Goal: Task Accomplishment & Management: Manage account settings

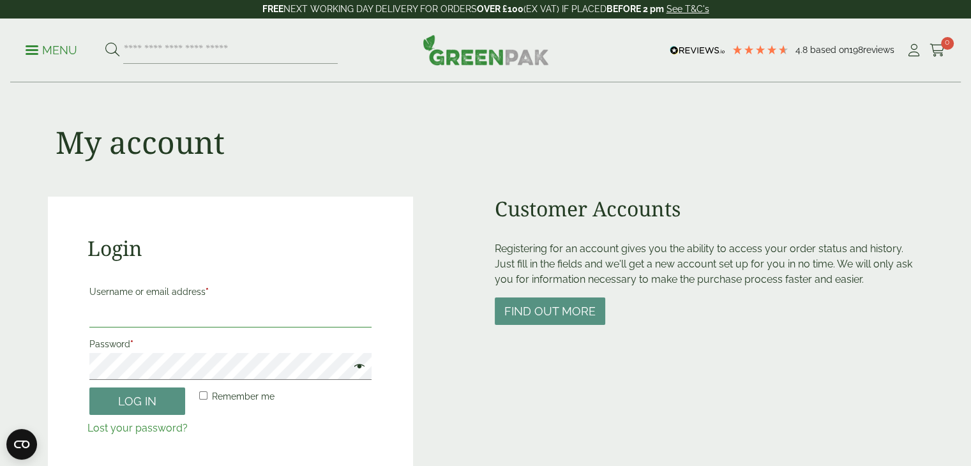
click at [312, 315] on input "Username or email address *" at bounding box center [230, 314] width 283 height 27
type input "*"
type input "**********"
click at [357, 365] on span at bounding box center [356, 367] width 17 height 15
click at [115, 403] on button "Log in" at bounding box center [137, 400] width 96 height 27
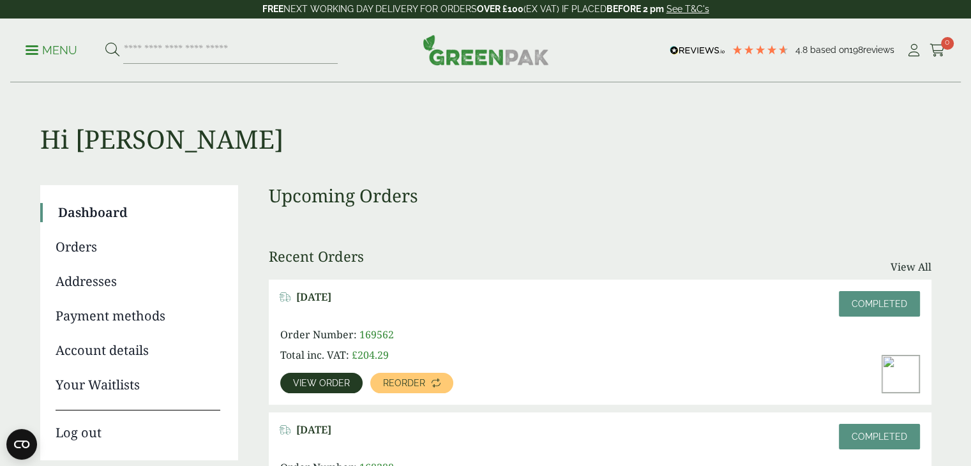
click at [128, 347] on link "Account details" at bounding box center [138, 350] width 165 height 19
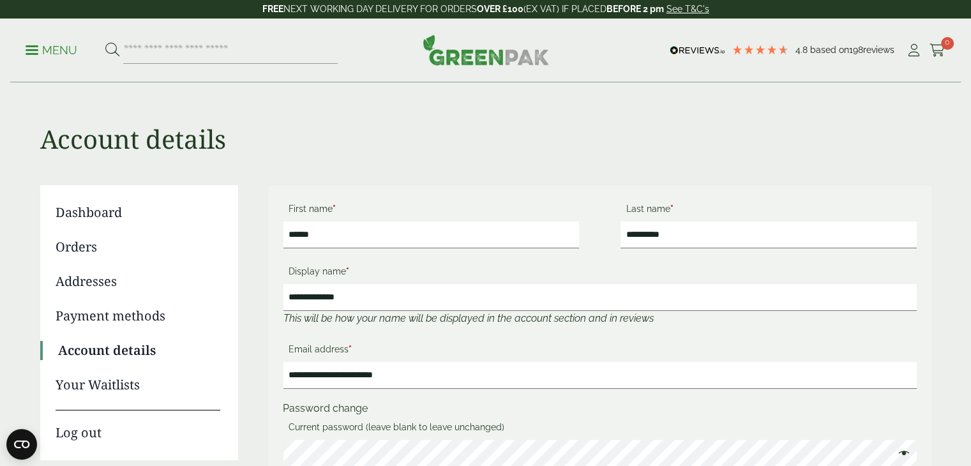
click at [90, 251] on link "Orders" at bounding box center [138, 246] width 165 height 19
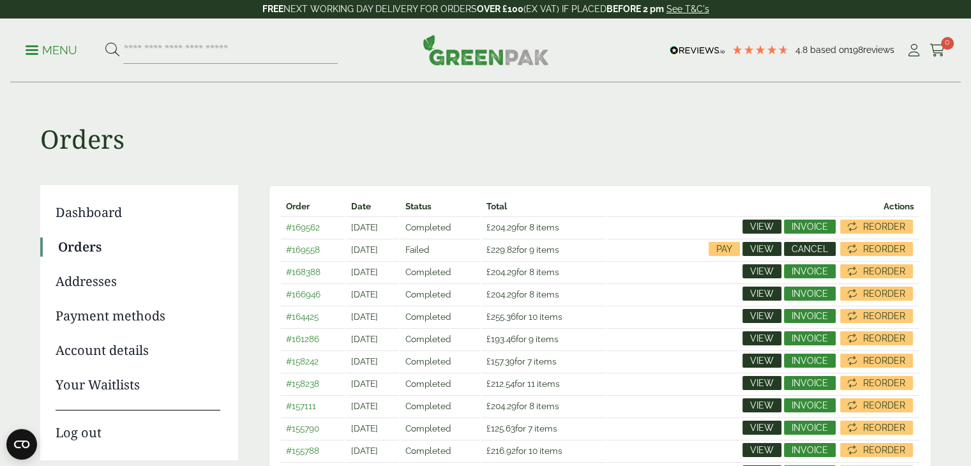
click at [808, 246] on span "Cancel" at bounding box center [810, 248] width 36 height 9
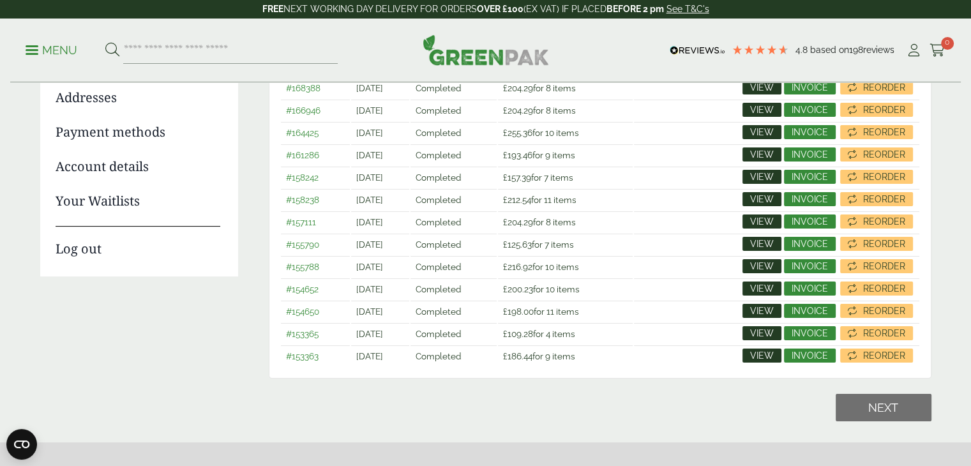
scroll to position [192, 0]
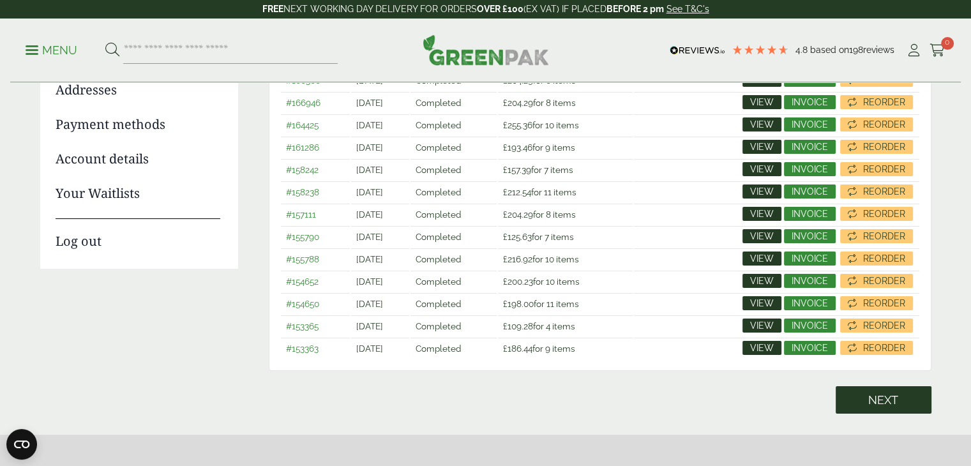
click at [895, 407] on span "Next" at bounding box center [883, 400] width 30 height 14
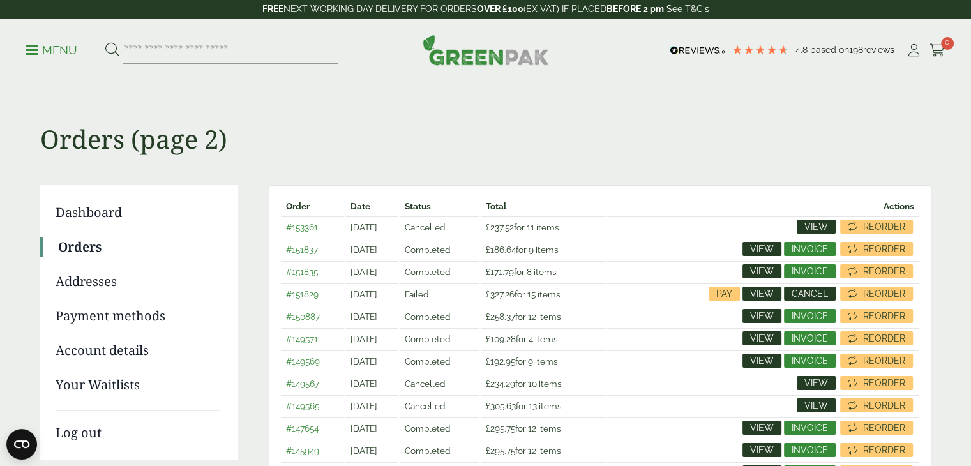
click at [817, 294] on span "Cancel" at bounding box center [810, 293] width 36 height 9
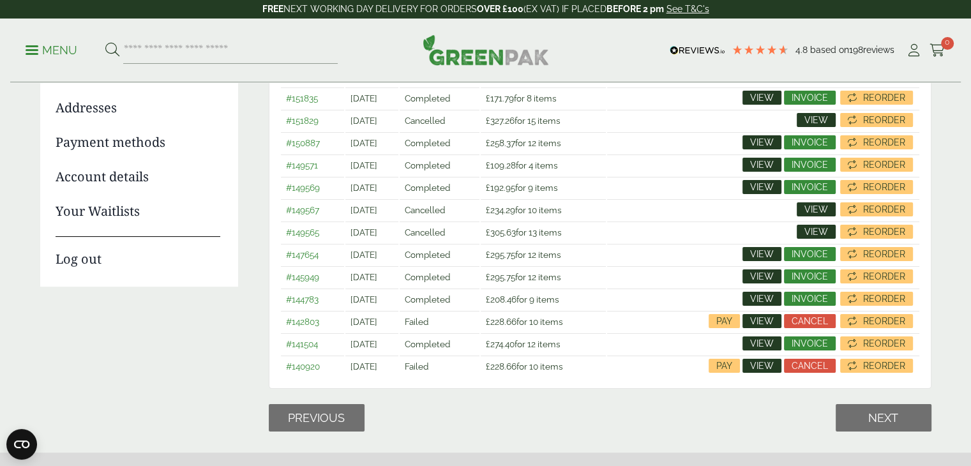
scroll to position [174, 0]
click at [817, 324] on span "Cancel" at bounding box center [810, 321] width 36 height 9
click at [809, 368] on span "Cancel" at bounding box center [810, 365] width 36 height 9
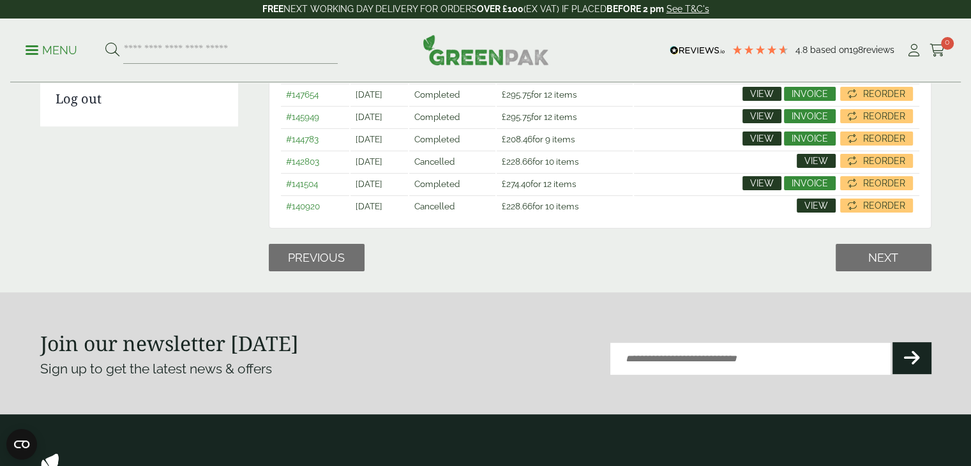
scroll to position [334, 0]
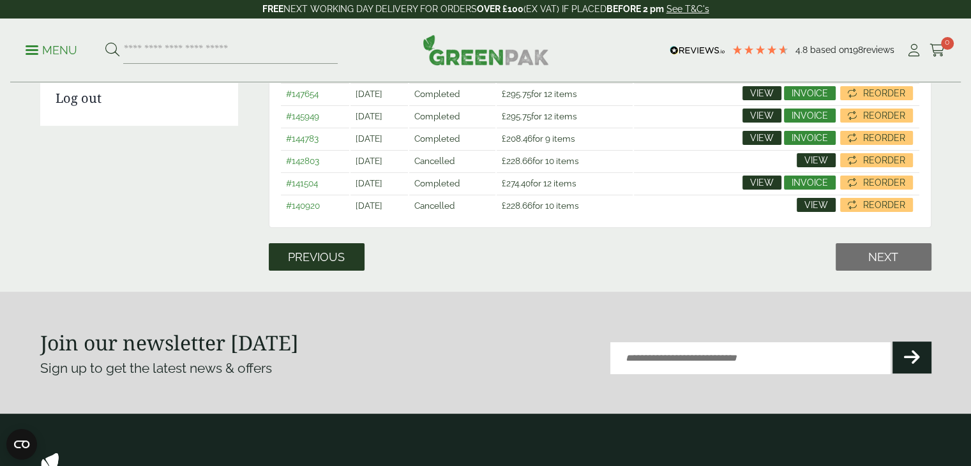
click at [320, 252] on span "Previous" at bounding box center [316, 257] width 57 height 14
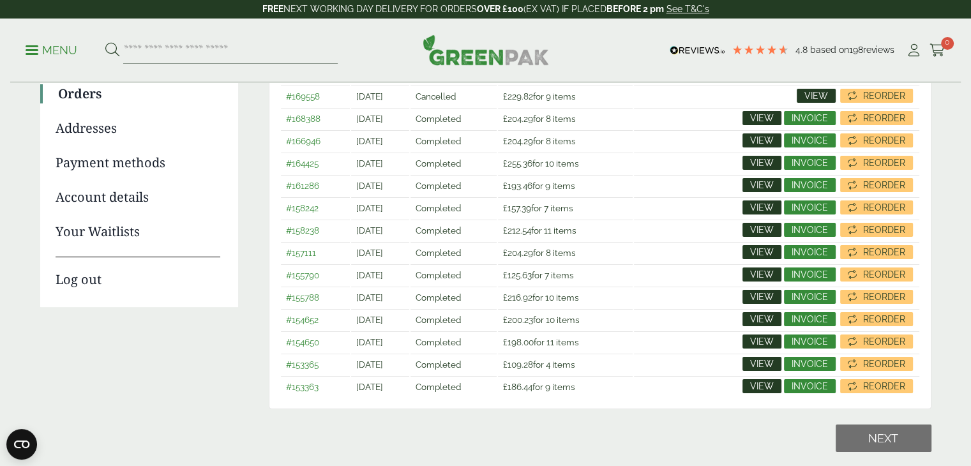
scroll to position [155, 0]
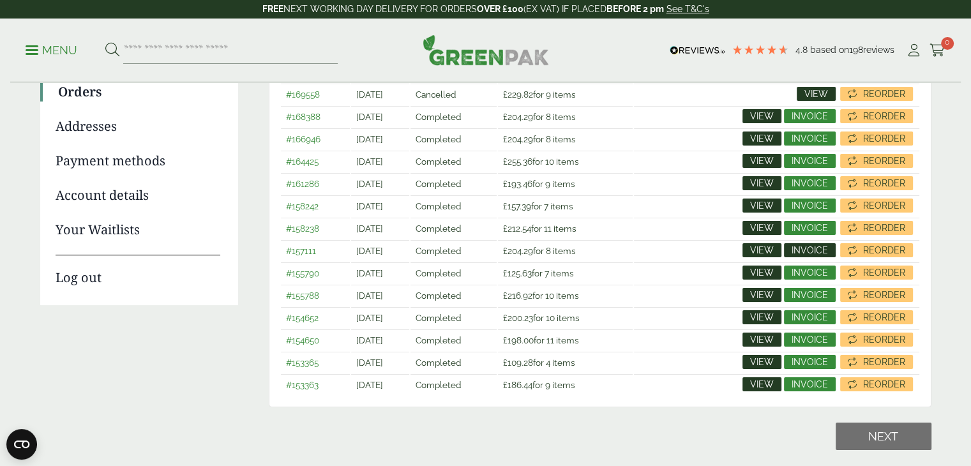
click at [806, 252] on span "Invoice" at bounding box center [810, 250] width 36 height 9
click at [958, 336] on main "Orders (page 1) Dashboard Orders Addresses Payment methods Account details Your…" at bounding box center [485, 158] width 971 height 626
click at [808, 225] on span "Invoice" at bounding box center [810, 227] width 36 height 9
click at [809, 204] on span "Invoice" at bounding box center [810, 205] width 36 height 9
click at [804, 179] on span "Invoice" at bounding box center [810, 183] width 36 height 9
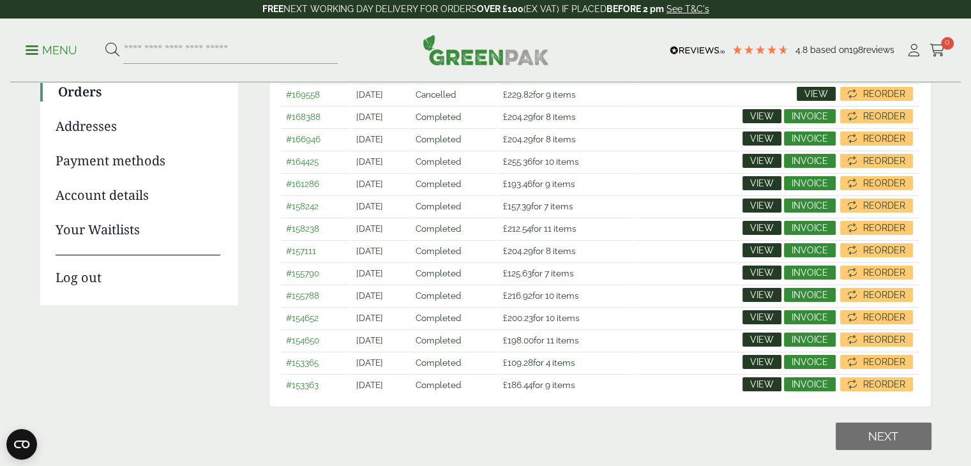
click at [687, 165] on td "View Invoice Reorder" at bounding box center [776, 161] width 285 height 21
click at [800, 164] on span "Invoice" at bounding box center [810, 160] width 36 height 9
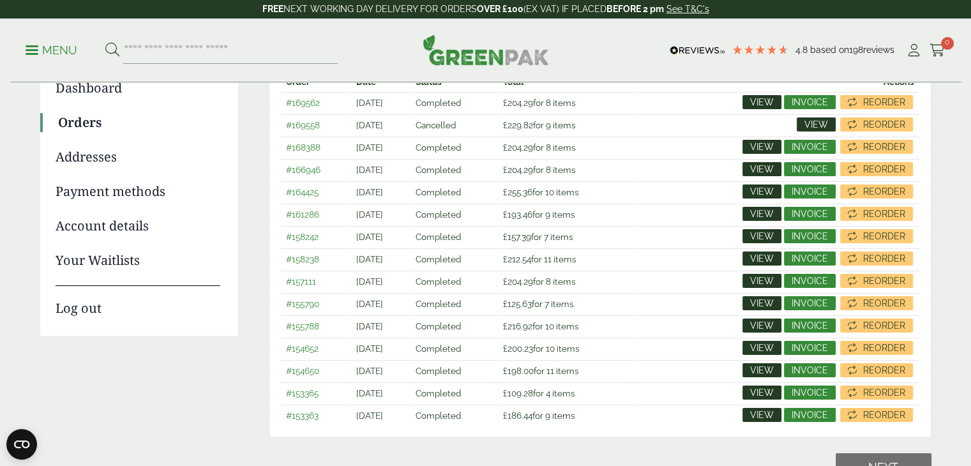
scroll to position [115, 0]
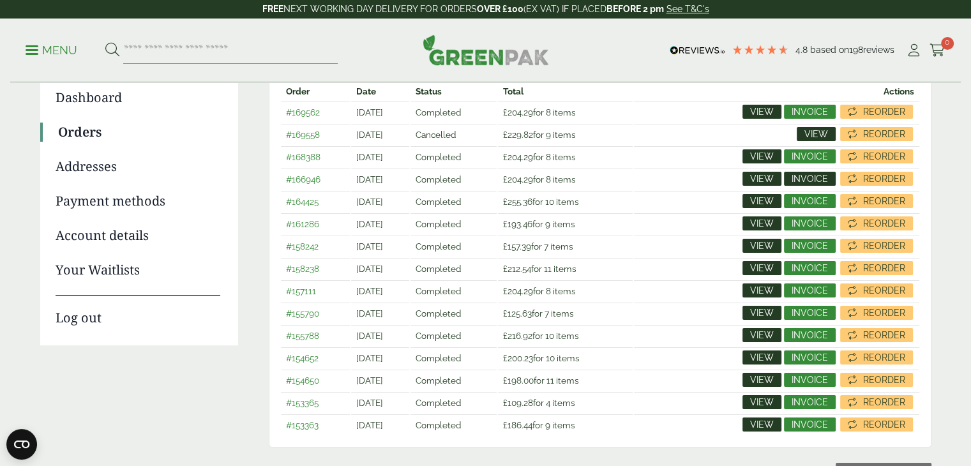
click at [807, 174] on span "Invoice" at bounding box center [810, 178] width 36 height 9
click at [809, 159] on span "Invoice" at bounding box center [810, 156] width 36 height 9
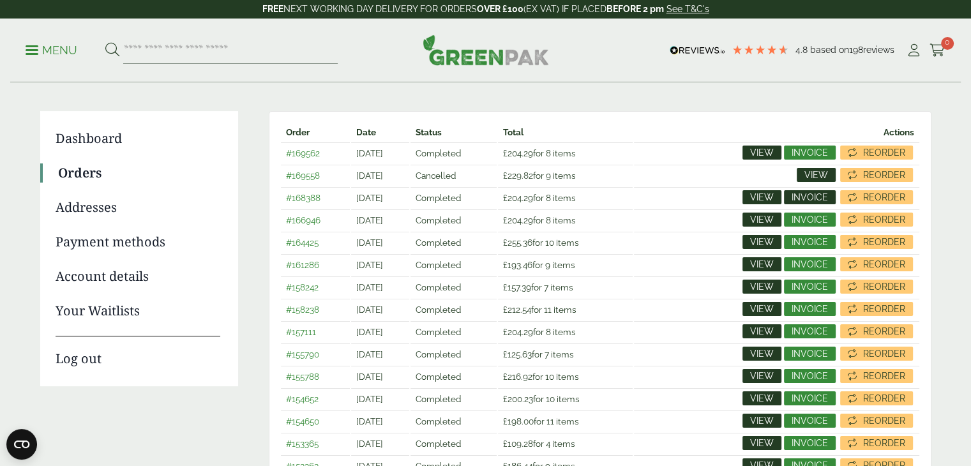
scroll to position [73, 0]
